Goal: Information Seeking & Learning: Learn about a topic

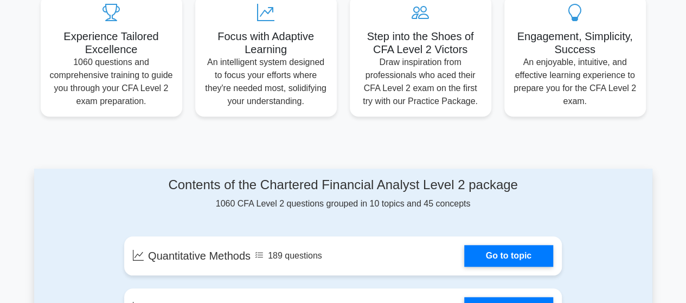
scroll to position [441, 0]
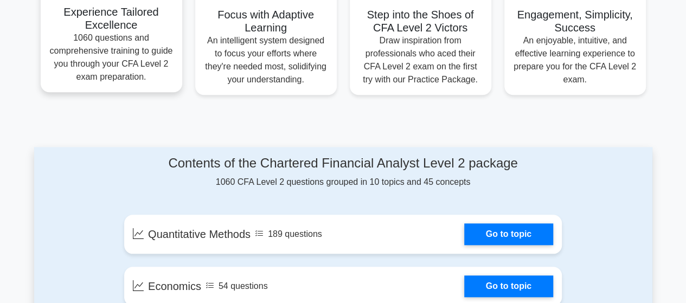
click at [114, 36] on p "1060 questions and comprehensive training to guide you through your CFA Level 2…" at bounding box center [111, 57] width 124 height 52
click at [117, 18] on h5 "Experience Tailored Excellence" at bounding box center [111, 18] width 124 height 26
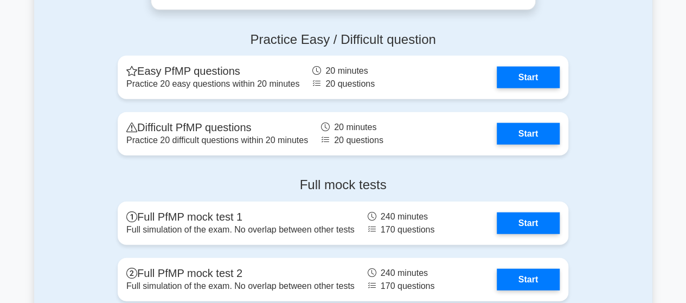
scroll to position [1237, 0]
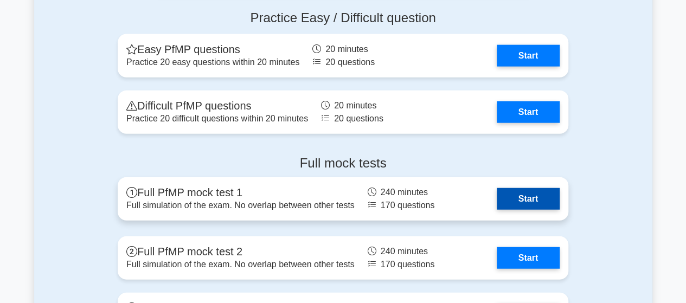
click at [525, 206] on link "Start" at bounding box center [528, 199] width 63 height 22
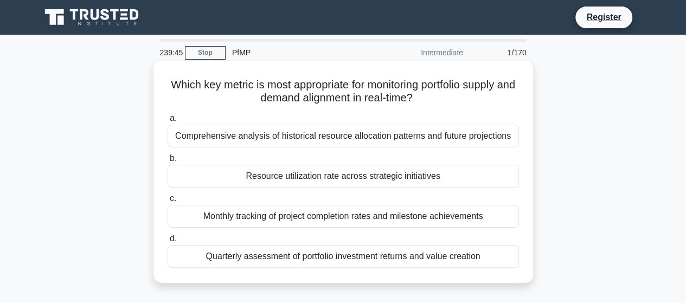
click at [342, 135] on div "Comprehensive analysis of historical resource allocation patterns and future pr…" at bounding box center [344, 136] width 352 height 23
click at [168, 122] on input "a. Comprehensive analysis of historical resource allocation patterns and future…" at bounding box center [168, 118] width 0 height 7
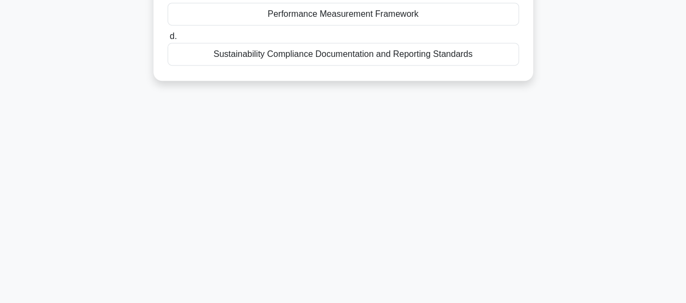
scroll to position [283, 0]
